Goal: Task Accomplishment & Management: Use online tool/utility

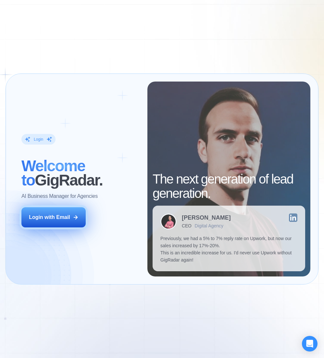
click at [67, 214] on div "Login with Email" at bounding box center [49, 217] width 41 height 7
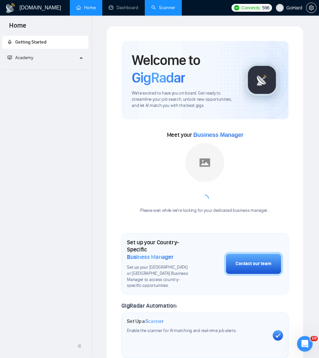
click at [165, 8] on link "Scanner" at bounding box center [163, 8] width 24 height 6
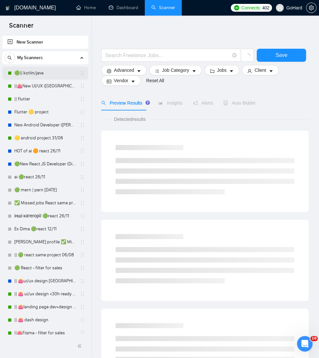
click at [42, 75] on link "🟢|| kotlin/java" at bounding box center [45, 73] width 62 height 13
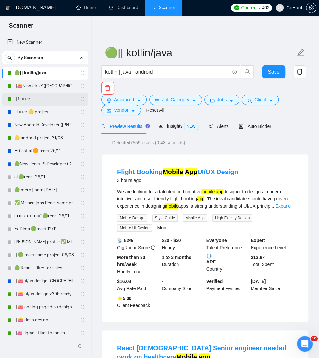
click at [27, 101] on link "|| flutter" at bounding box center [45, 98] width 62 height 13
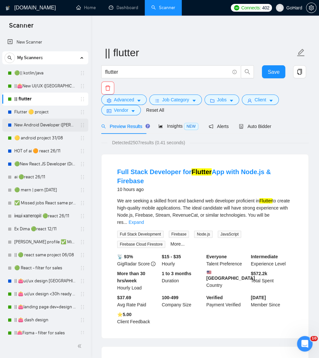
click at [34, 124] on link "New Android Developer (Bohdan)" at bounding box center [45, 124] width 62 height 13
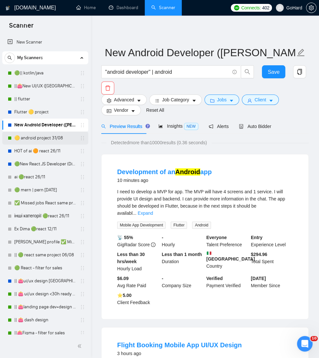
click at [36, 140] on link "🟡 android project 31/08" at bounding box center [45, 137] width 62 height 13
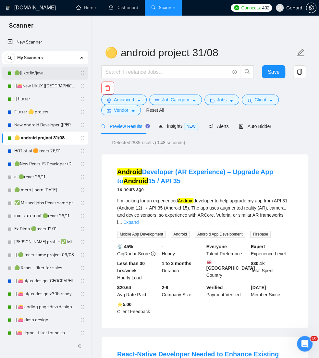
click at [38, 71] on link "🟢|| kotlin/java" at bounding box center [45, 73] width 62 height 13
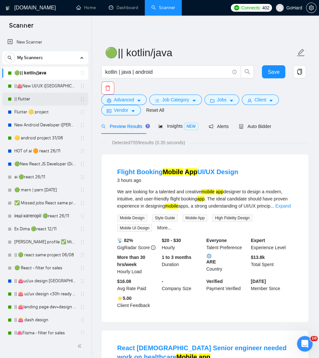
click at [33, 96] on link "|| flutter" at bounding box center [45, 98] width 62 height 13
